Goal: Information Seeking & Learning: Check status

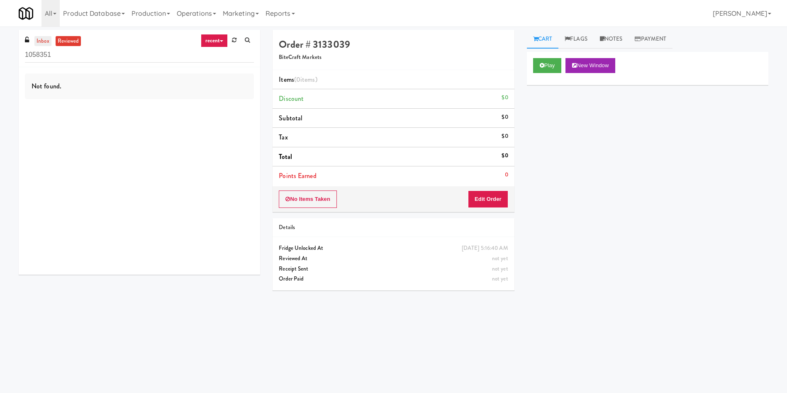
click at [38, 39] on link "inbox" at bounding box center [42, 41] width 17 height 10
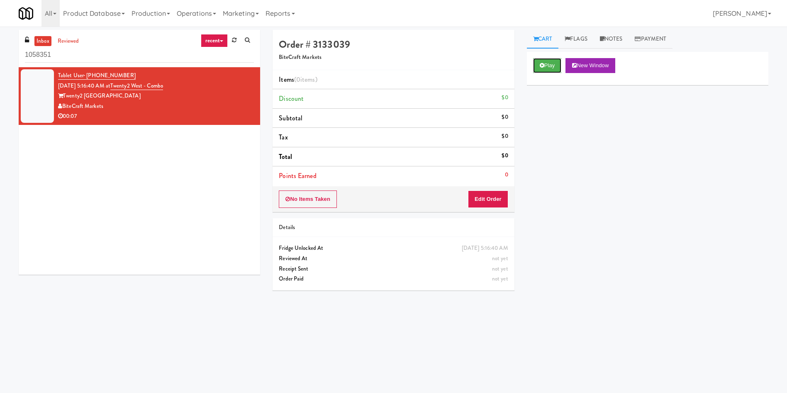
drag, startPoint x: 544, startPoint y: 63, endPoint x: 513, endPoint y: 100, distance: 47.7
click at [544, 64] on icon at bounding box center [542, 65] width 5 height 5
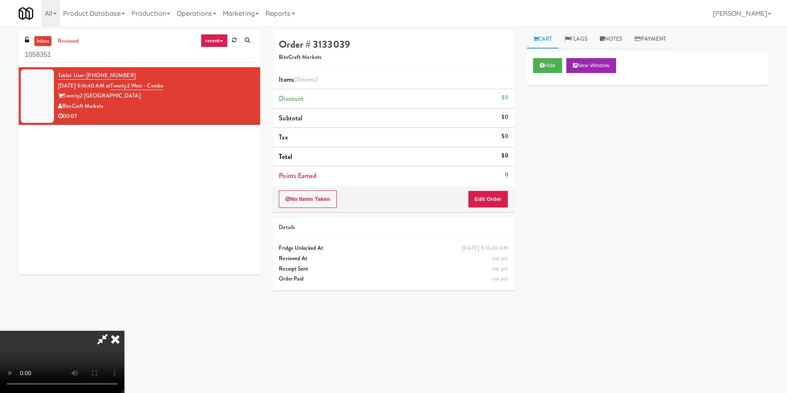
click at [124, 331] on video at bounding box center [62, 362] width 124 height 62
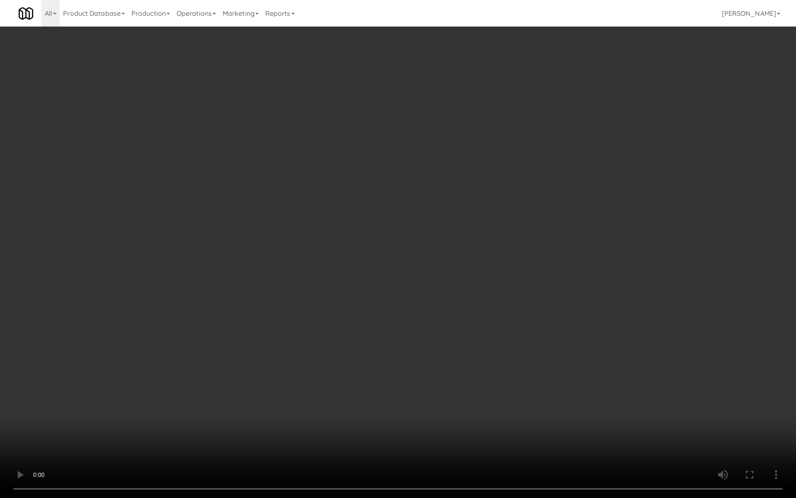
click at [359, 274] on video at bounding box center [398, 249] width 796 height 498
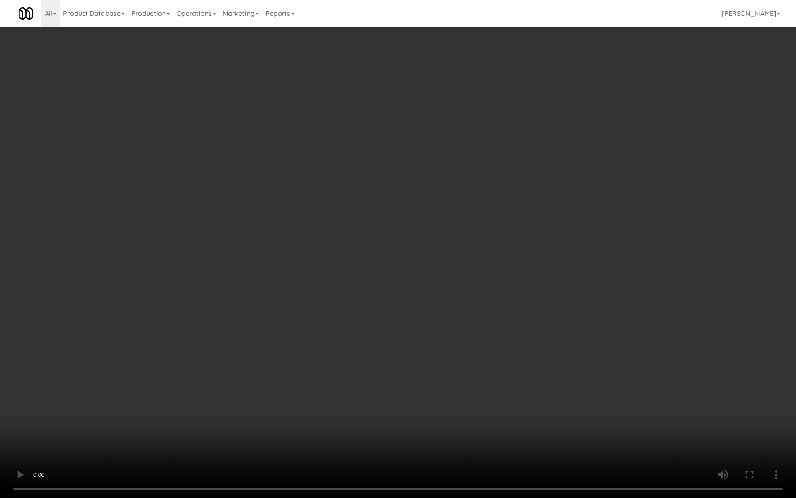
click at [359, 274] on video at bounding box center [398, 249] width 796 height 498
click at [352, 169] on video at bounding box center [398, 249] width 796 height 498
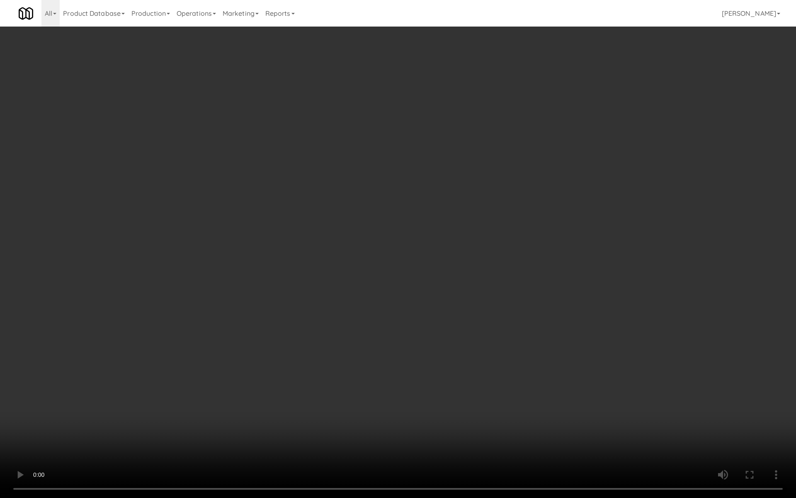
click at [345, 186] on video at bounding box center [398, 249] width 796 height 498
click at [343, 203] on video at bounding box center [398, 249] width 796 height 498
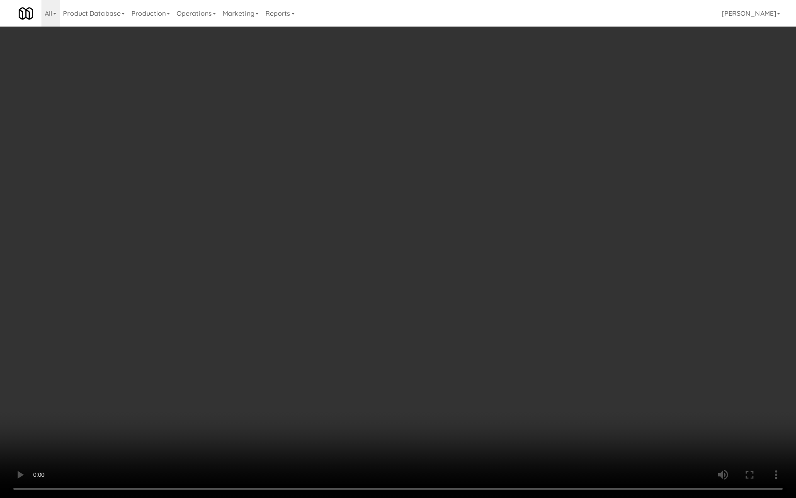
click at [343, 203] on video at bounding box center [398, 249] width 796 height 498
click at [344, 217] on video at bounding box center [398, 249] width 796 height 498
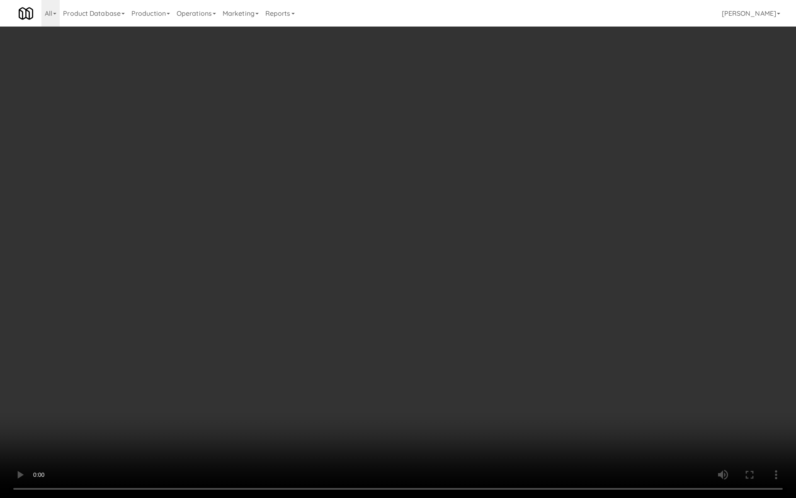
click at [344, 217] on video at bounding box center [398, 249] width 796 height 498
click at [329, 216] on video at bounding box center [398, 249] width 796 height 498
drag, startPoint x: 340, startPoint y: 254, endPoint x: 345, endPoint y: 267, distance: 14.0
click at [340, 254] on video at bounding box center [398, 249] width 796 height 498
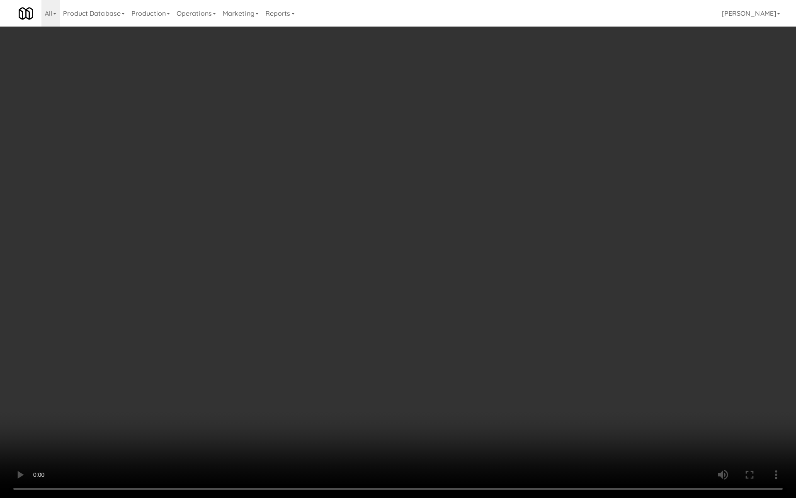
click at [347, 273] on video at bounding box center [398, 249] width 796 height 498
click at [354, 293] on video at bounding box center [398, 249] width 796 height 498
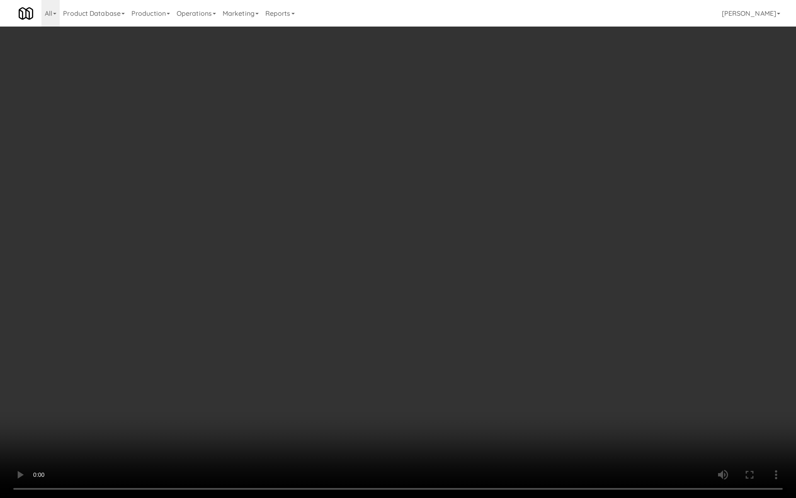
click at [320, 354] on video at bounding box center [398, 249] width 796 height 498
click at [196, 141] on video at bounding box center [398, 249] width 796 height 498
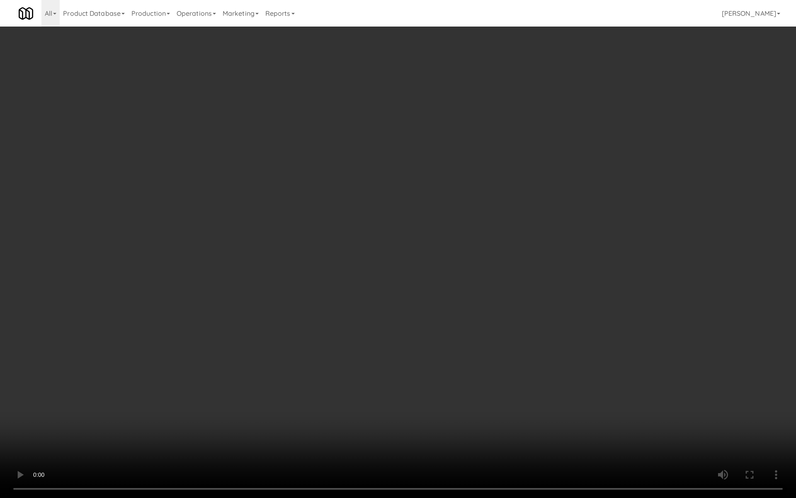
click at [196, 141] on video at bounding box center [398, 249] width 796 height 498
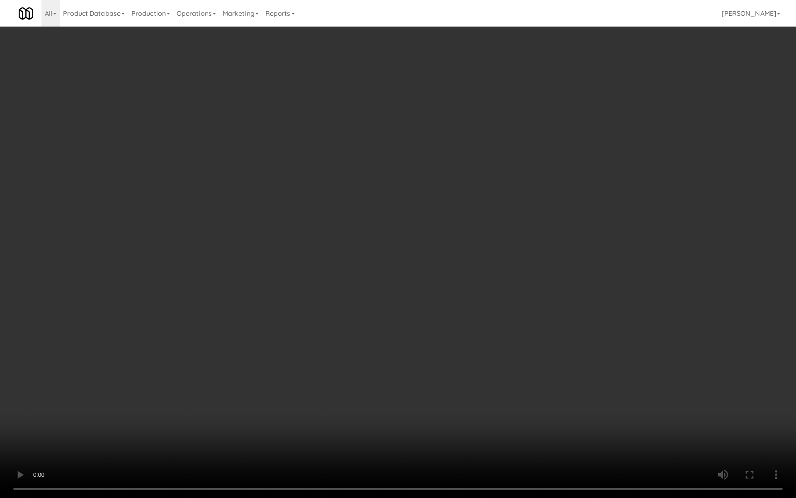
click at [277, 268] on video at bounding box center [398, 249] width 796 height 498
click at [275, 221] on video at bounding box center [398, 249] width 796 height 498
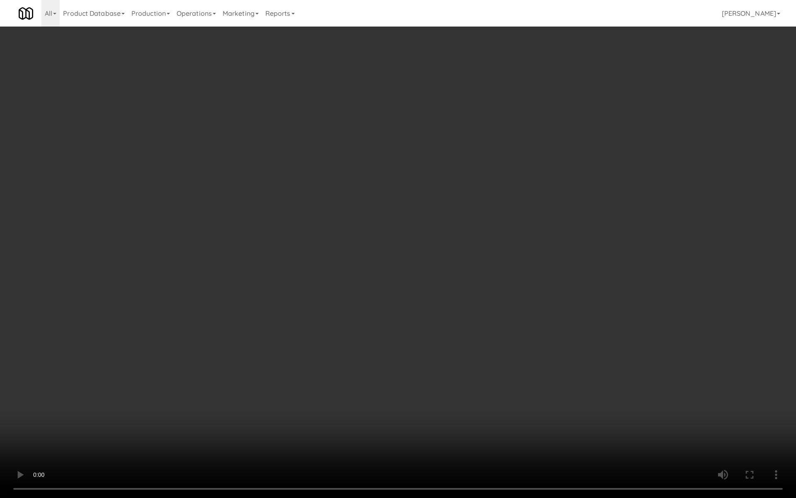
click at [275, 221] on video at bounding box center [398, 249] width 796 height 498
click at [272, 236] on video at bounding box center [398, 249] width 796 height 498
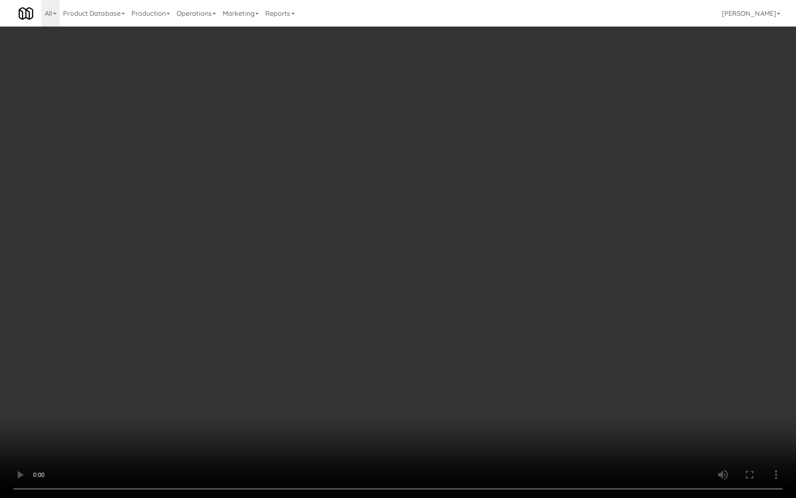
click at [272, 236] on video at bounding box center [398, 249] width 796 height 498
click at [272, 238] on video at bounding box center [398, 249] width 796 height 498
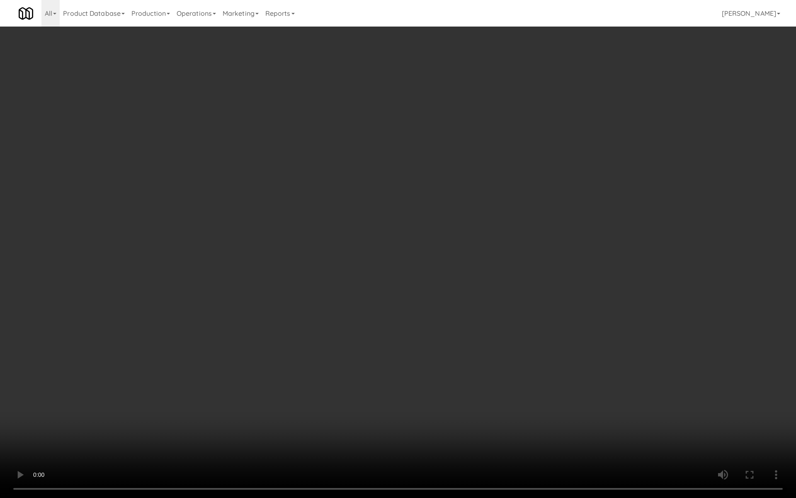
click at [272, 238] on video at bounding box center [398, 249] width 796 height 498
click at [271, 241] on video at bounding box center [398, 249] width 796 height 498
click at [266, 319] on video at bounding box center [398, 249] width 796 height 498
click at [271, 266] on video at bounding box center [398, 249] width 796 height 498
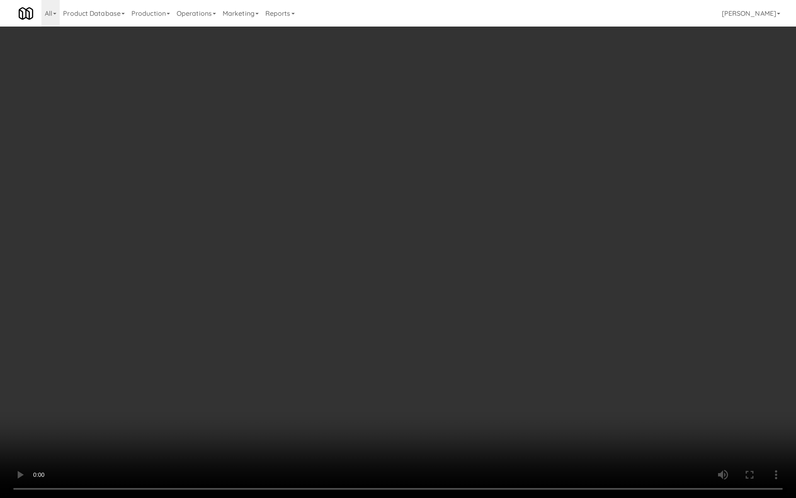
click at [271, 266] on video at bounding box center [398, 249] width 796 height 498
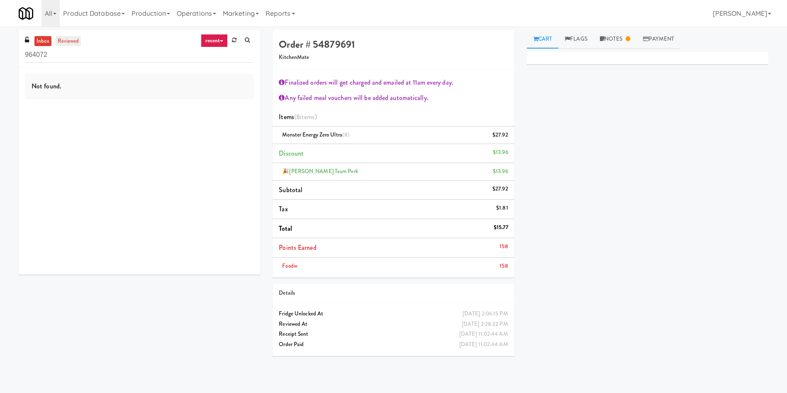
click at [70, 38] on link "reviewed" at bounding box center [69, 41] width 26 height 10
click at [166, 279] on div "inbox reviewed recent all unclear take inventory issue suspicious failed recent…" at bounding box center [139, 155] width 254 height 251
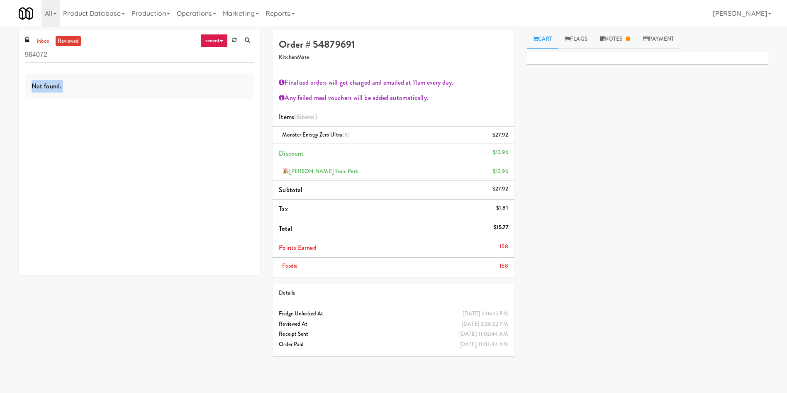
click at [166, 279] on div "inbox reviewed recent all unclear take inventory issue suspicious failed recent…" at bounding box center [139, 155] width 254 height 251
click at [67, 35] on div "inbox reviewed recent all unclear take inventory issue suspicious failed recent…" at bounding box center [139, 48] width 241 height 37
click at [225, 43] on link "recent" at bounding box center [214, 40] width 27 height 13
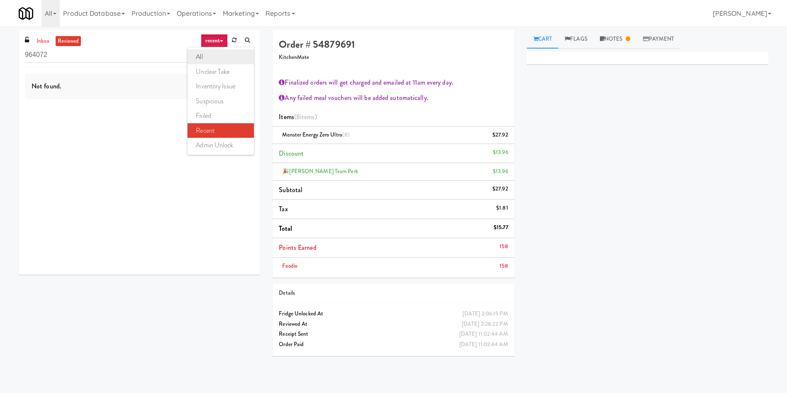
click at [215, 59] on link "all" at bounding box center [220, 56] width 66 height 15
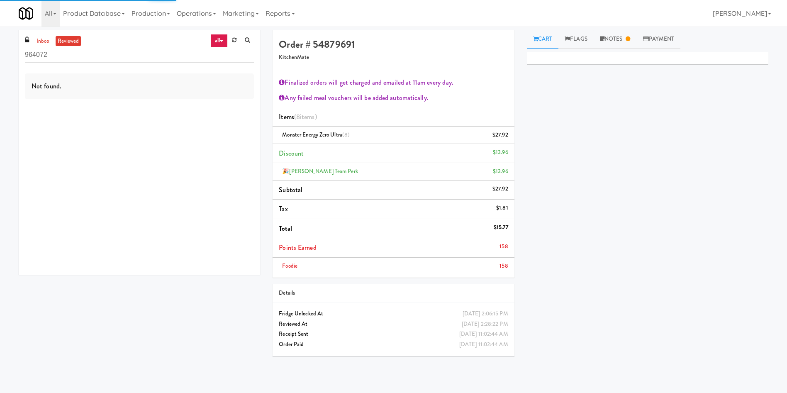
click at [74, 39] on link "reviewed" at bounding box center [69, 41] width 26 height 10
click at [181, 293] on div "inbox reviewed all all unclear take inventory issue suspicious failed recent ad…" at bounding box center [393, 196] width 762 height 333
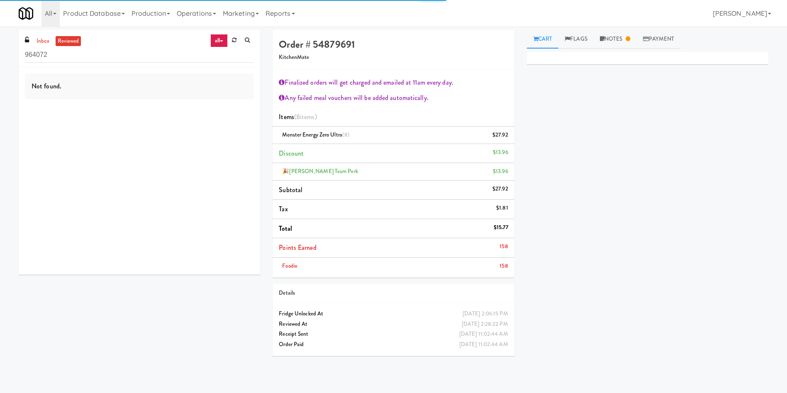
click at [181, 293] on div "inbox reviewed all all unclear take inventory issue suspicious failed recent ad…" at bounding box center [393, 196] width 762 height 333
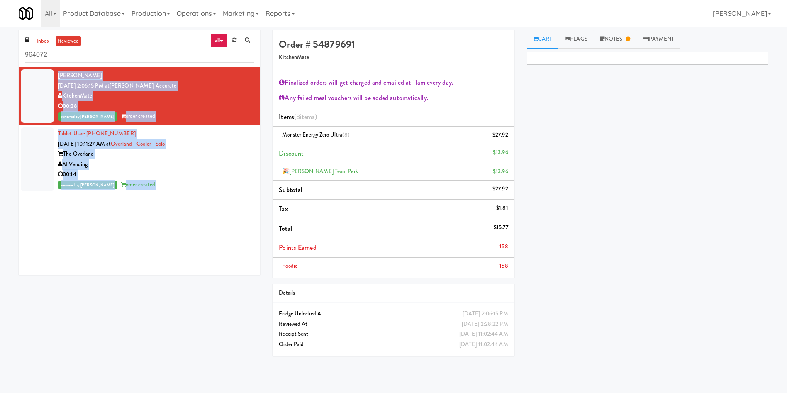
click at [147, 211] on div "Anthony Franchino Sep 1, 2025 2:06:15 PM at Bothwell-Accurate KitchenMate 00:28…" at bounding box center [139, 170] width 241 height 207
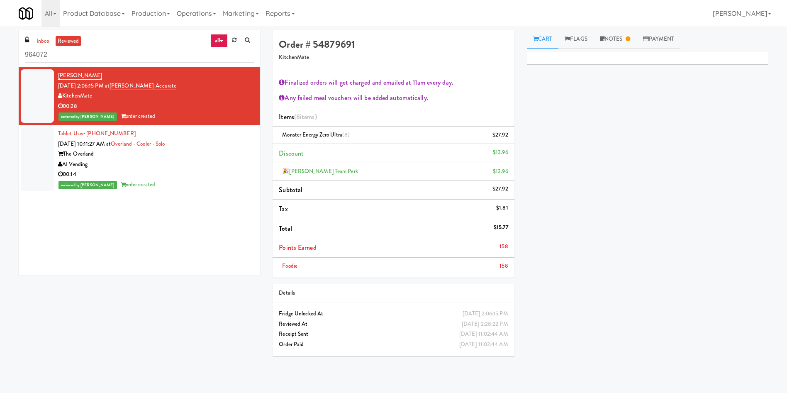
click at [27, 176] on div at bounding box center [37, 159] width 33 height 64
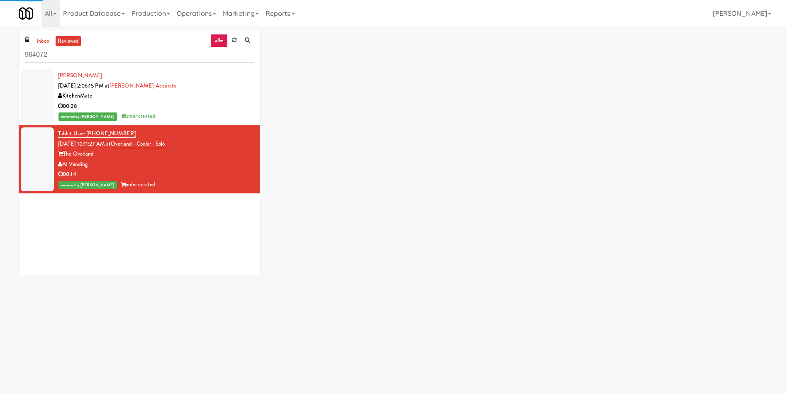
click at [34, 105] on div at bounding box center [37, 95] width 33 height 53
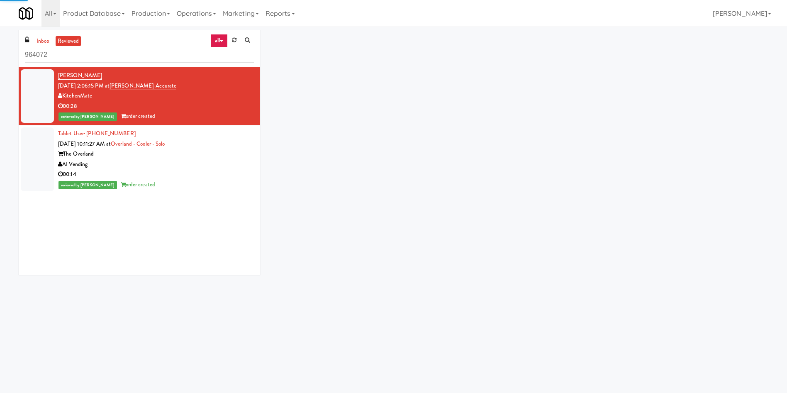
click at [81, 266] on div "Anthony Franchino Sep 1, 2025 2:06:15 PM at Bothwell-Accurate KitchenMate 00:28…" at bounding box center [139, 170] width 241 height 207
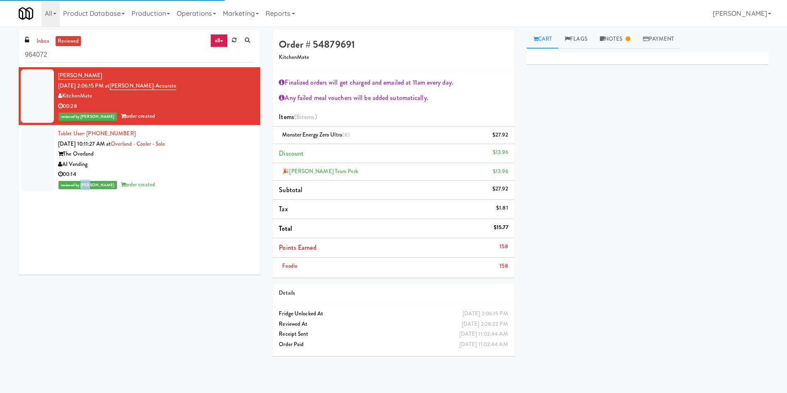
click at [81, 266] on div "Anthony Franchino Sep 1, 2025 2:06:15 PM at Bothwell-Accurate KitchenMate 00:28…" at bounding box center [139, 170] width 241 height 207
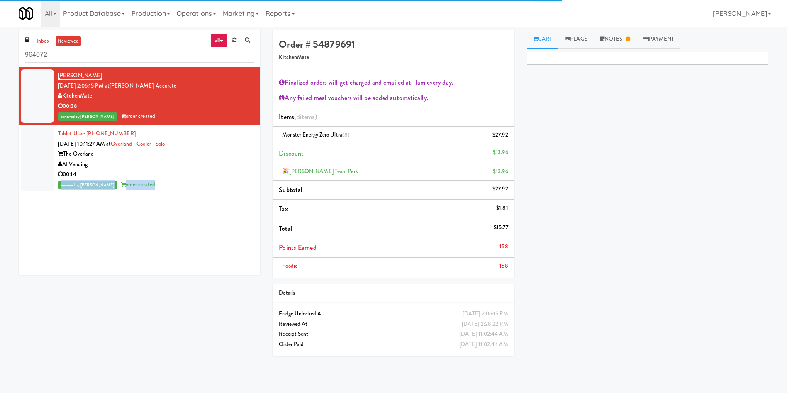
click at [81, 266] on div "Anthony Franchino Sep 1, 2025 2:06:15 PM at Bothwell-Accurate KitchenMate 00:28…" at bounding box center [139, 170] width 241 height 207
click at [112, 291] on div "inbox reviewed all all unclear take inventory issue suspicious failed recent ad…" at bounding box center [393, 196] width 762 height 333
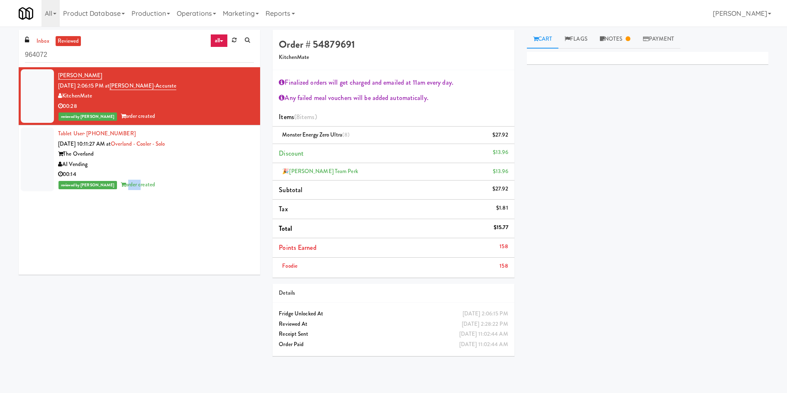
click at [112, 291] on div "inbox reviewed all all unclear take inventory issue suspicious failed recent ad…" at bounding box center [393, 196] width 762 height 333
click at [127, 237] on div "Anthony Franchino Sep 1, 2025 2:06:15 PM at Bothwell-Accurate KitchenMate 00:28…" at bounding box center [139, 170] width 241 height 207
click at [46, 39] on link "inbox" at bounding box center [42, 41] width 17 height 10
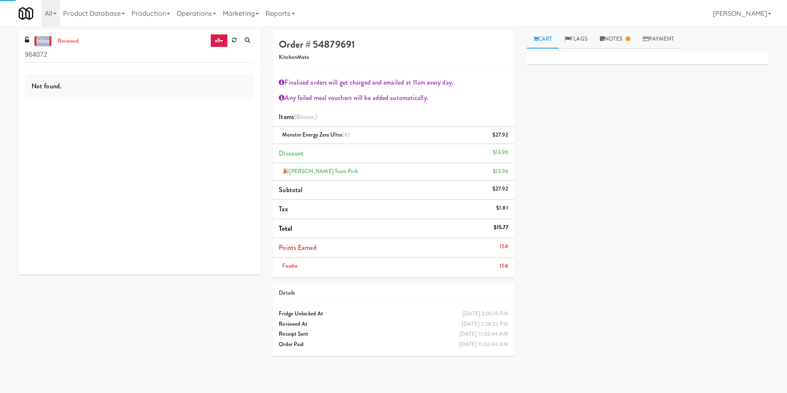
click at [46, 39] on link "inbox" at bounding box center [42, 41] width 17 height 10
